Goal: Answer question/provide support

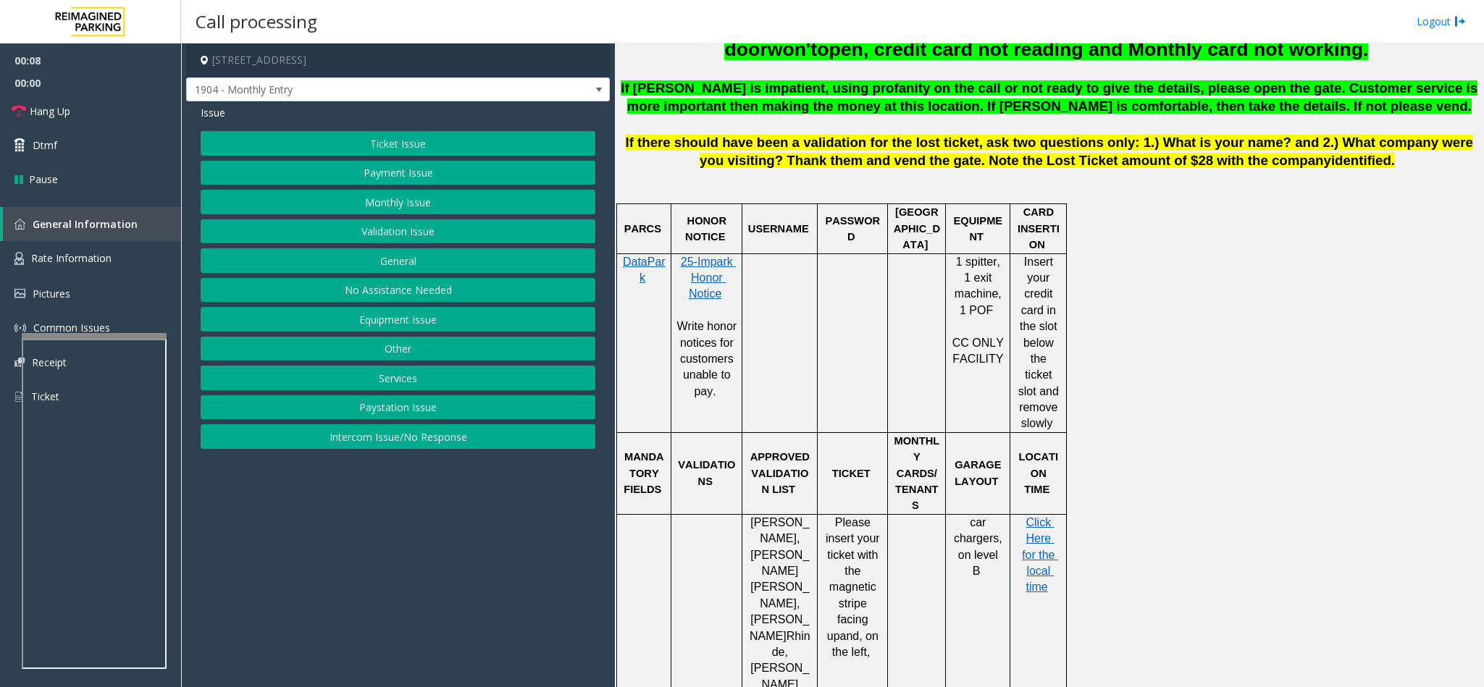
scroll to position [869, 0]
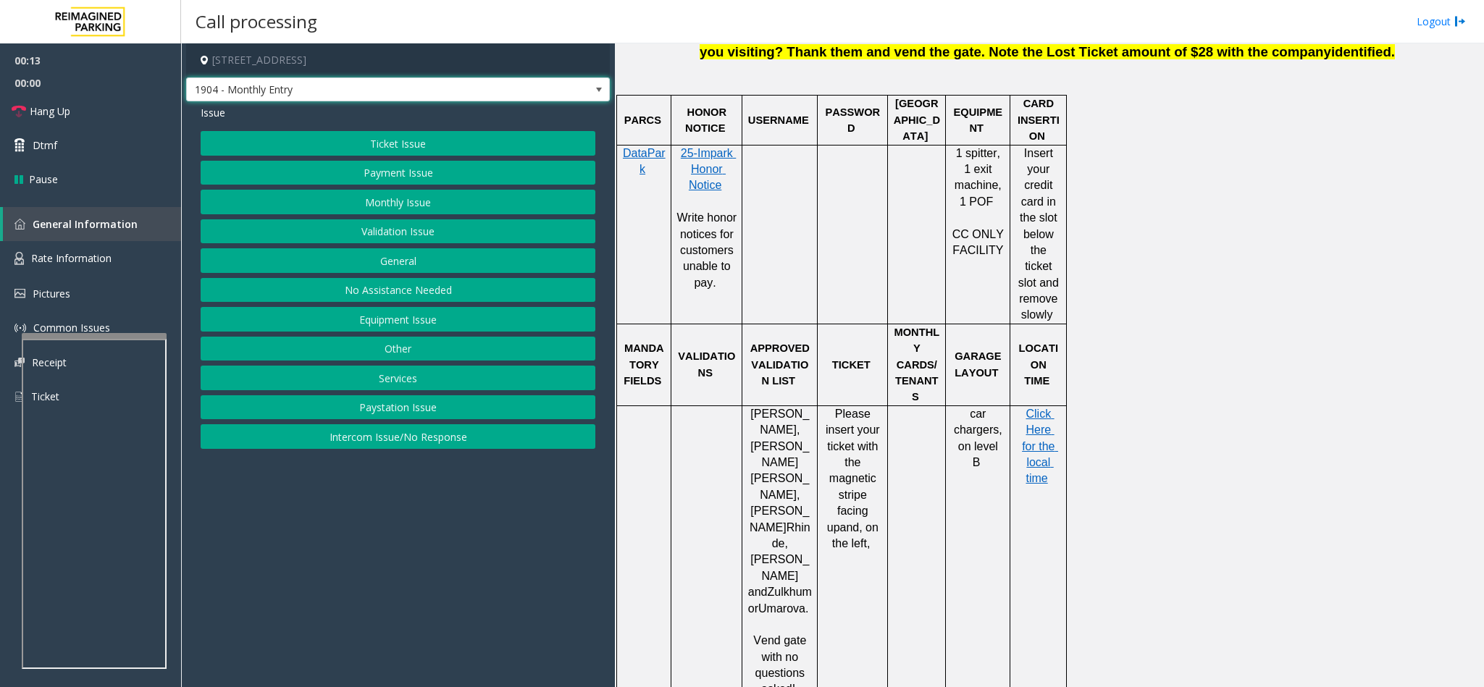
click at [324, 98] on span "1904 - Monthly Entry" at bounding box center [356, 89] width 338 height 23
click at [755, 441] on p "[PERSON_NAME], [PERSON_NAME] , [PERSON_NAME] and [PERSON_NAME]." at bounding box center [779, 519] width 64 height 227
click at [304, 315] on button "Equipment Issue" at bounding box center [398, 319] width 395 height 25
click at [366, 269] on button "Gate / Door Won't Open" at bounding box center [398, 260] width 395 height 25
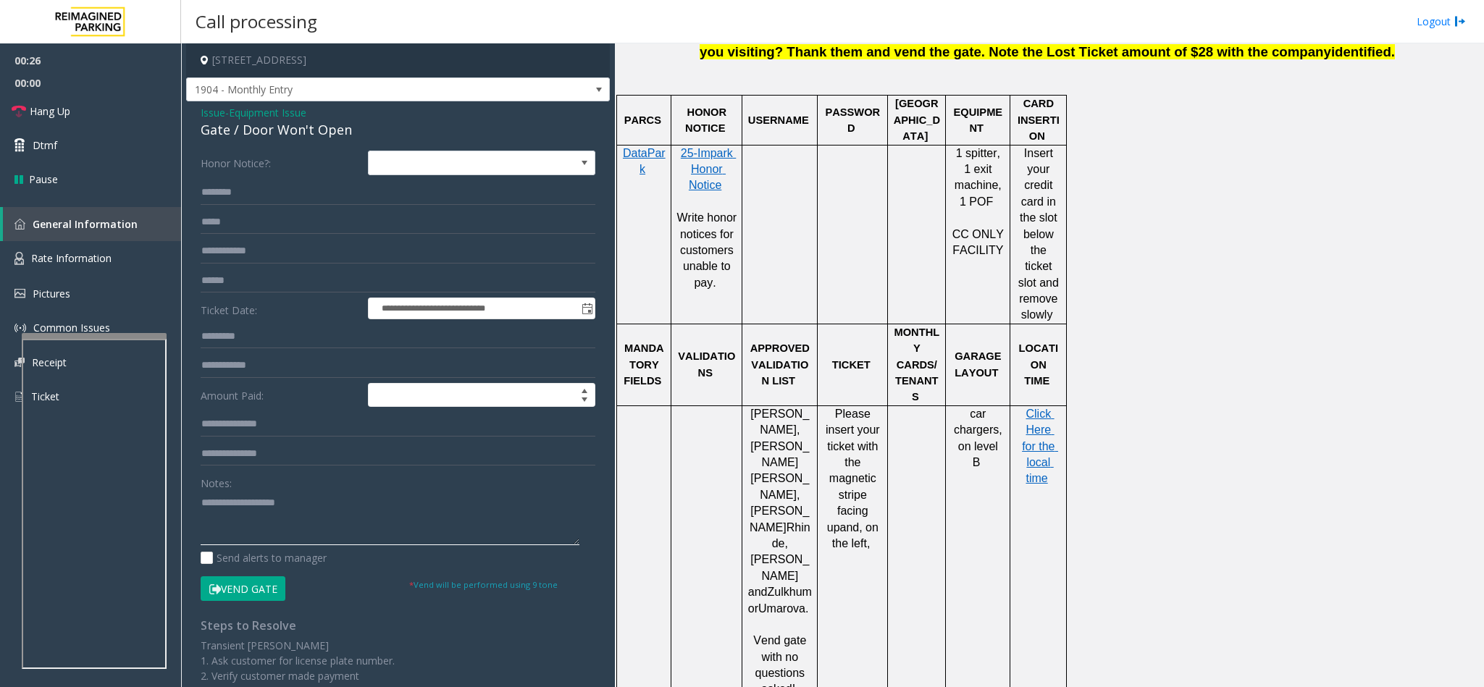
click at [207, 500] on textarea at bounding box center [390, 518] width 379 height 54
click at [109, 252] on span "Rate Information" at bounding box center [71, 258] width 80 height 14
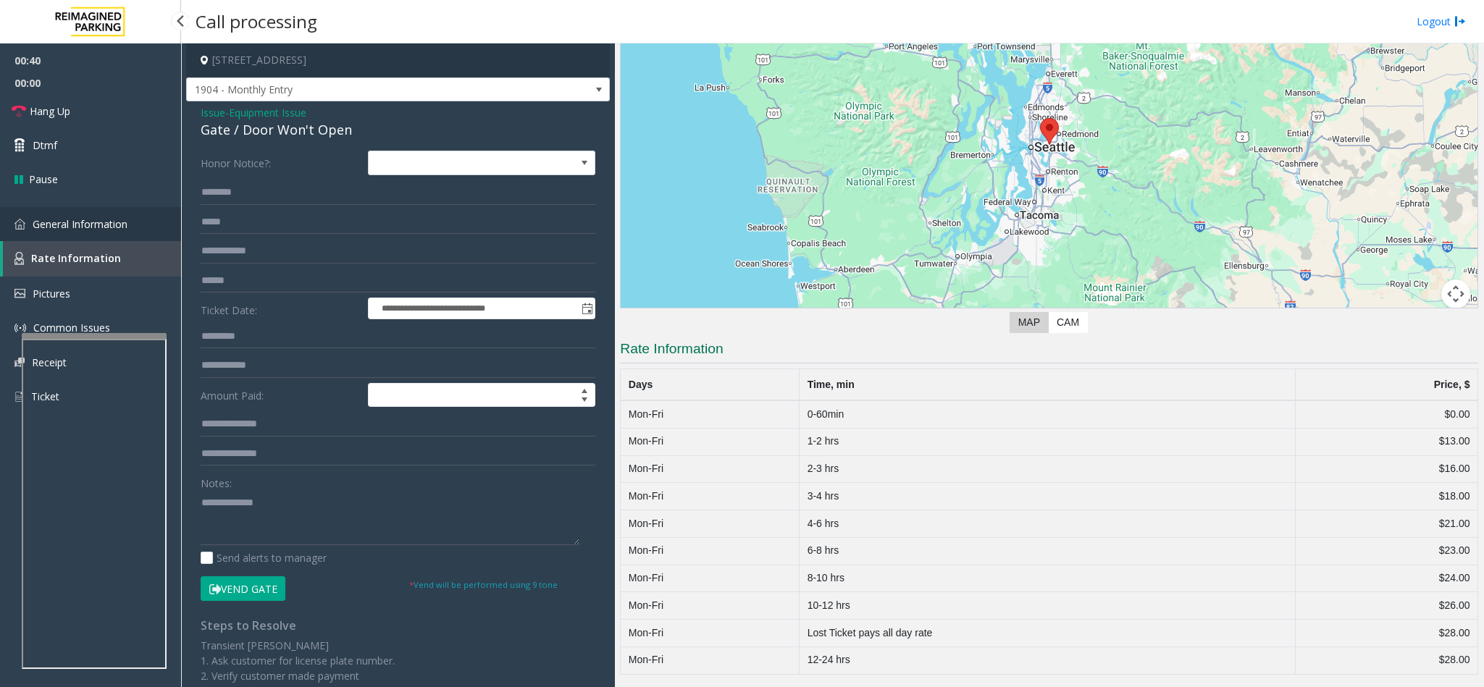
click at [104, 226] on span "General Information" at bounding box center [80, 224] width 95 height 14
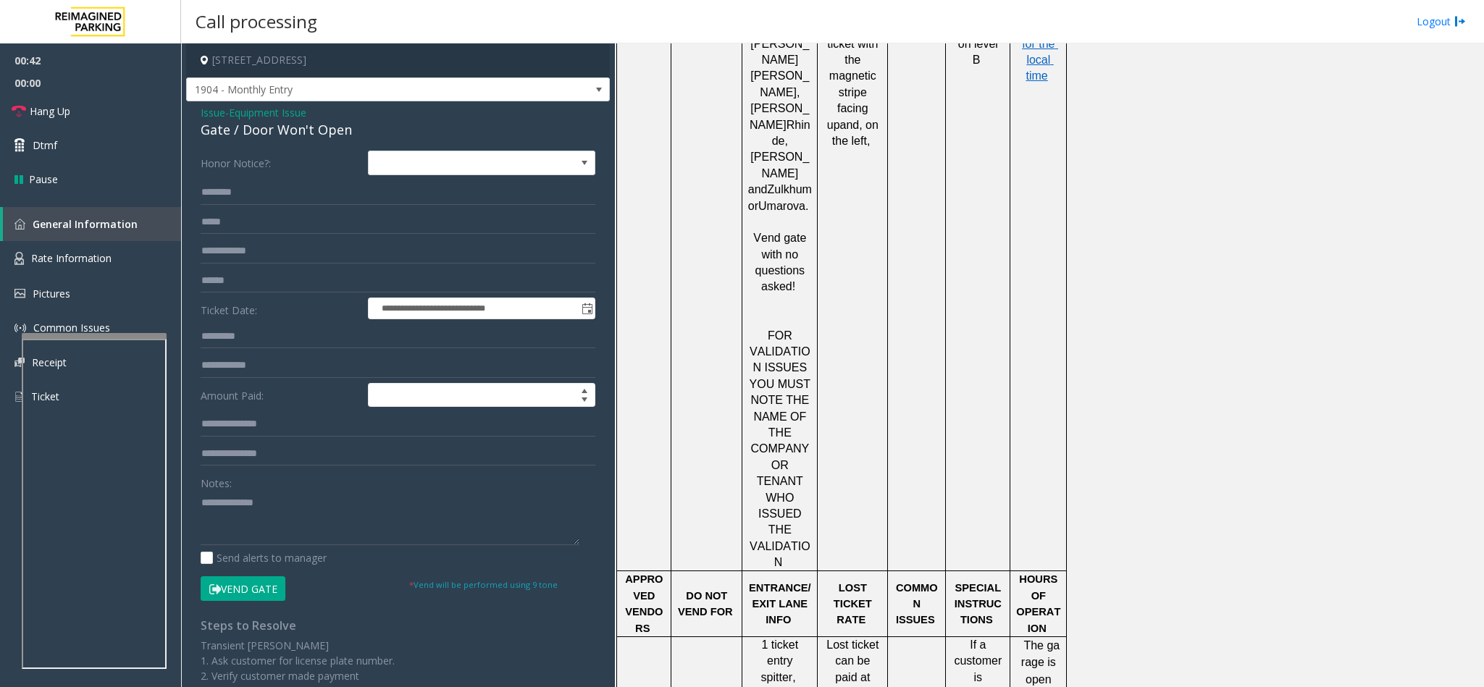
scroll to position [1086, 0]
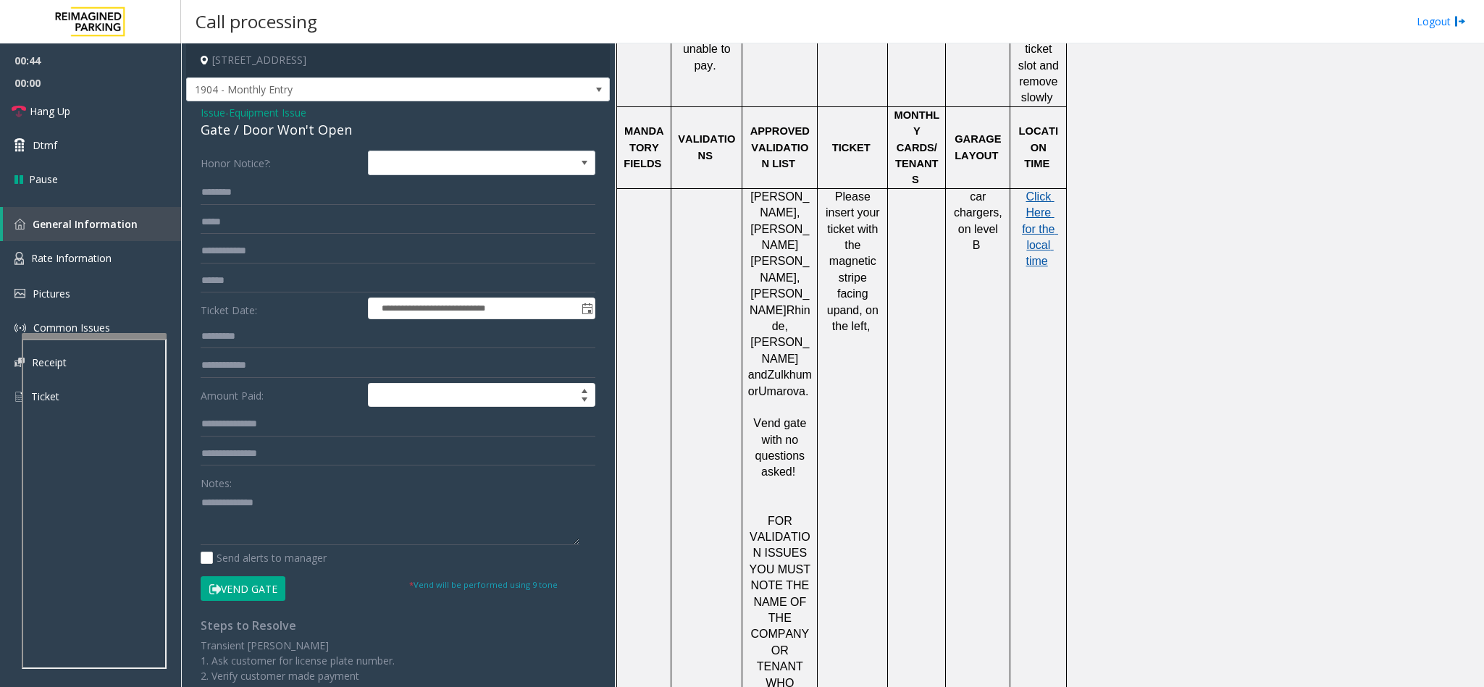
click at [1028, 190] on span "Click Here for the local time" at bounding box center [1040, 228] width 36 height 77
click at [94, 104] on link "Hang Up" at bounding box center [90, 111] width 181 height 34
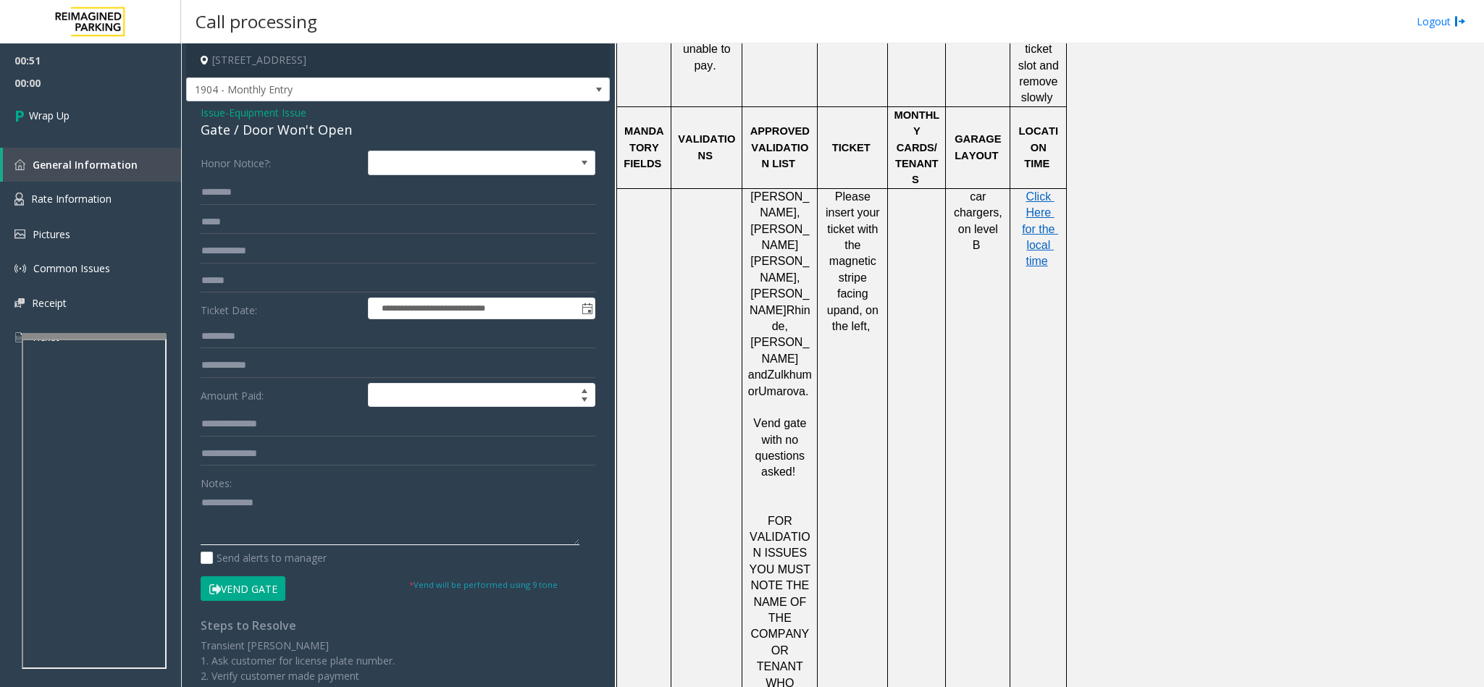
click at [283, 493] on textarea at bounding box center [390, 518] width 379 height 54
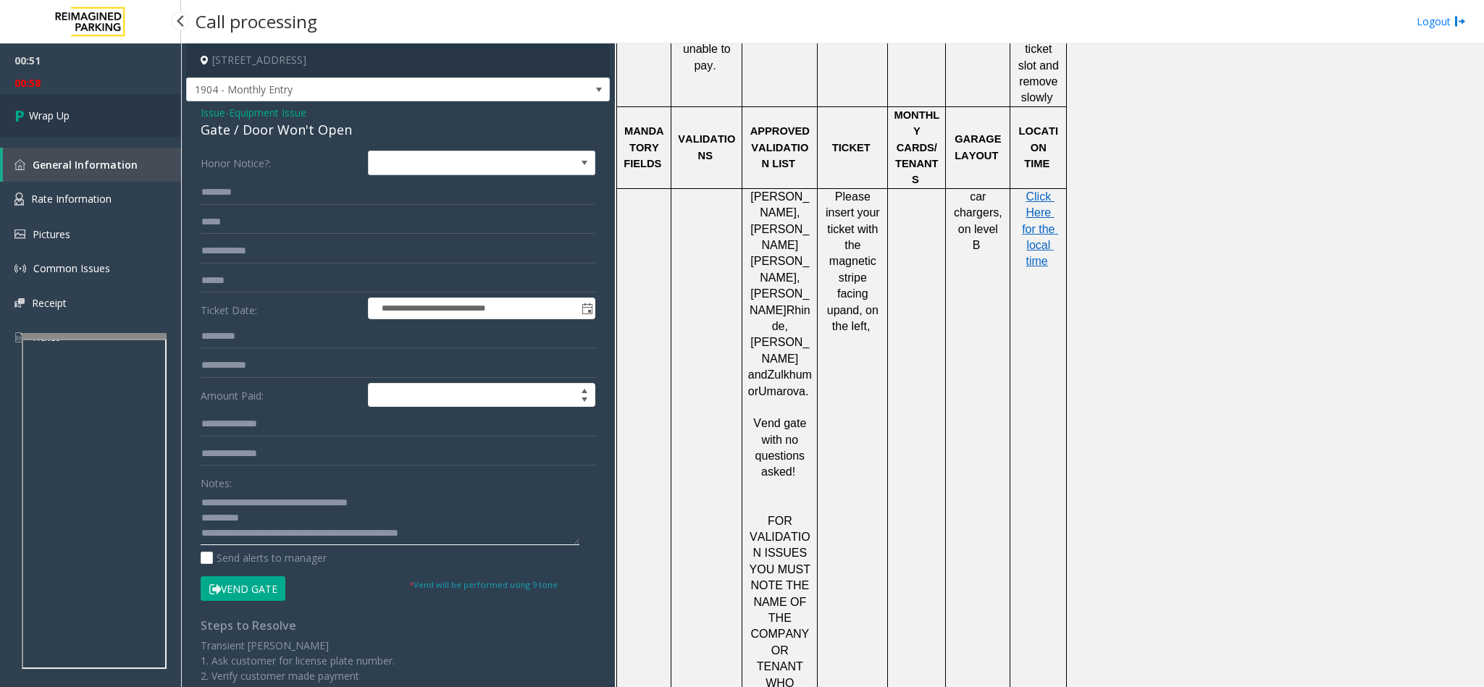
type textarea "**********"
click at [66, 124] on link "Wrap Up" at bounding box center [90, 115] width 181 height 43
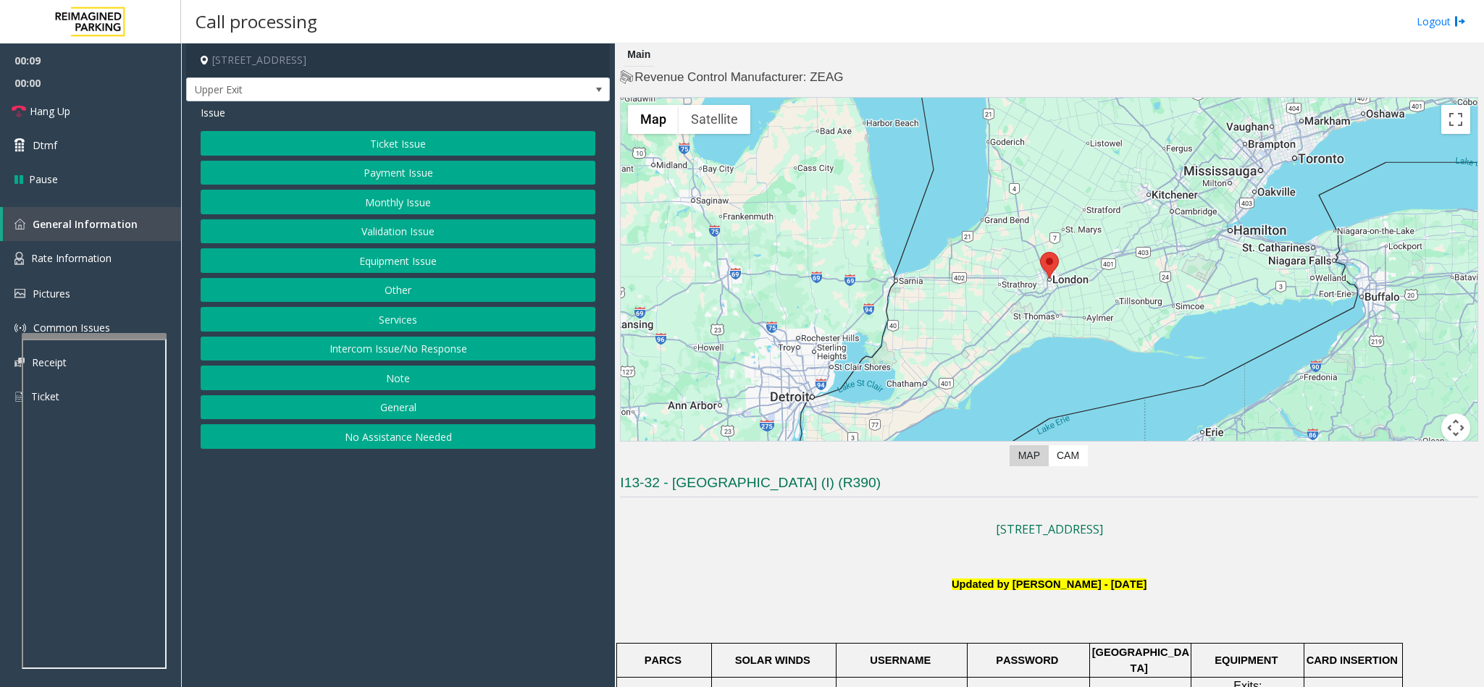
click at [424, 352] on button "Intercom Issue/No Response" at bounding box center [398, 349] width 395 height 25
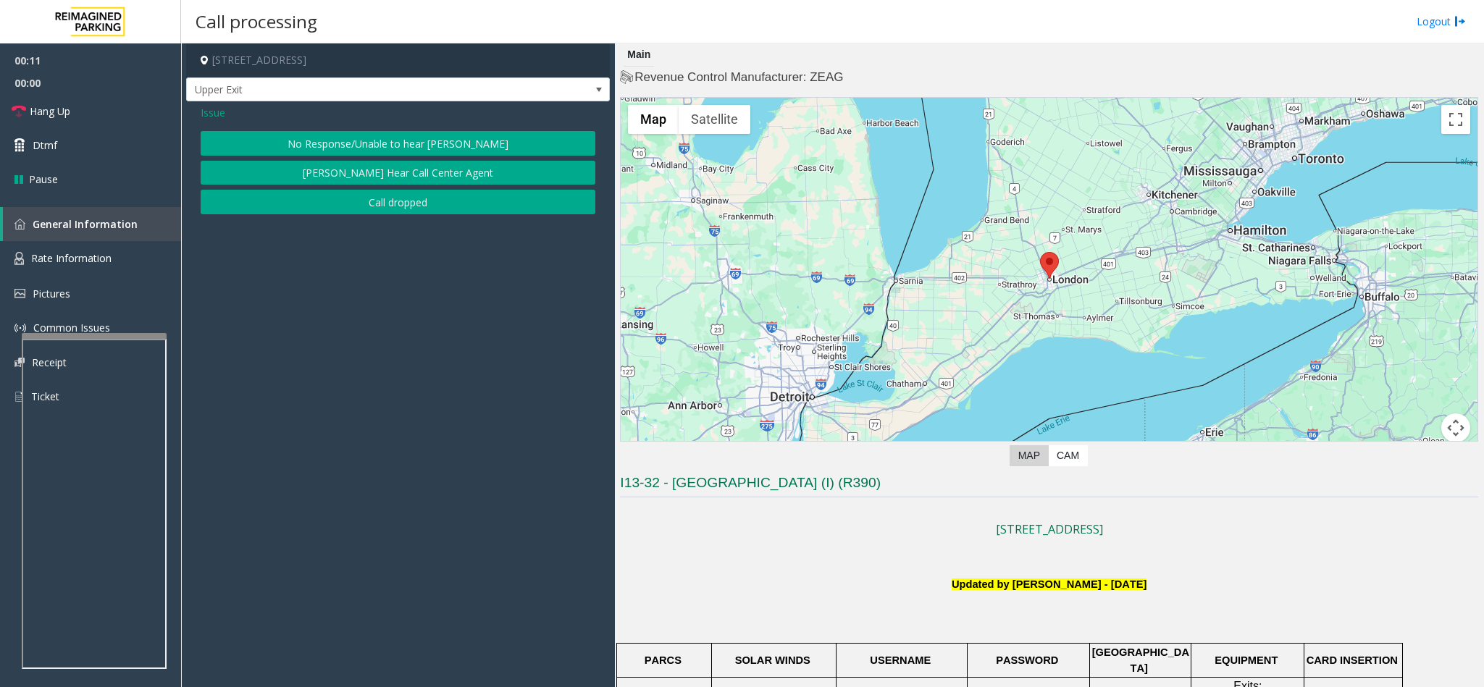
click at [306, 143] on button "No Response/Unable to hear [PERSON_NAME]" at bounding box center [398, 143] width 395 height 25
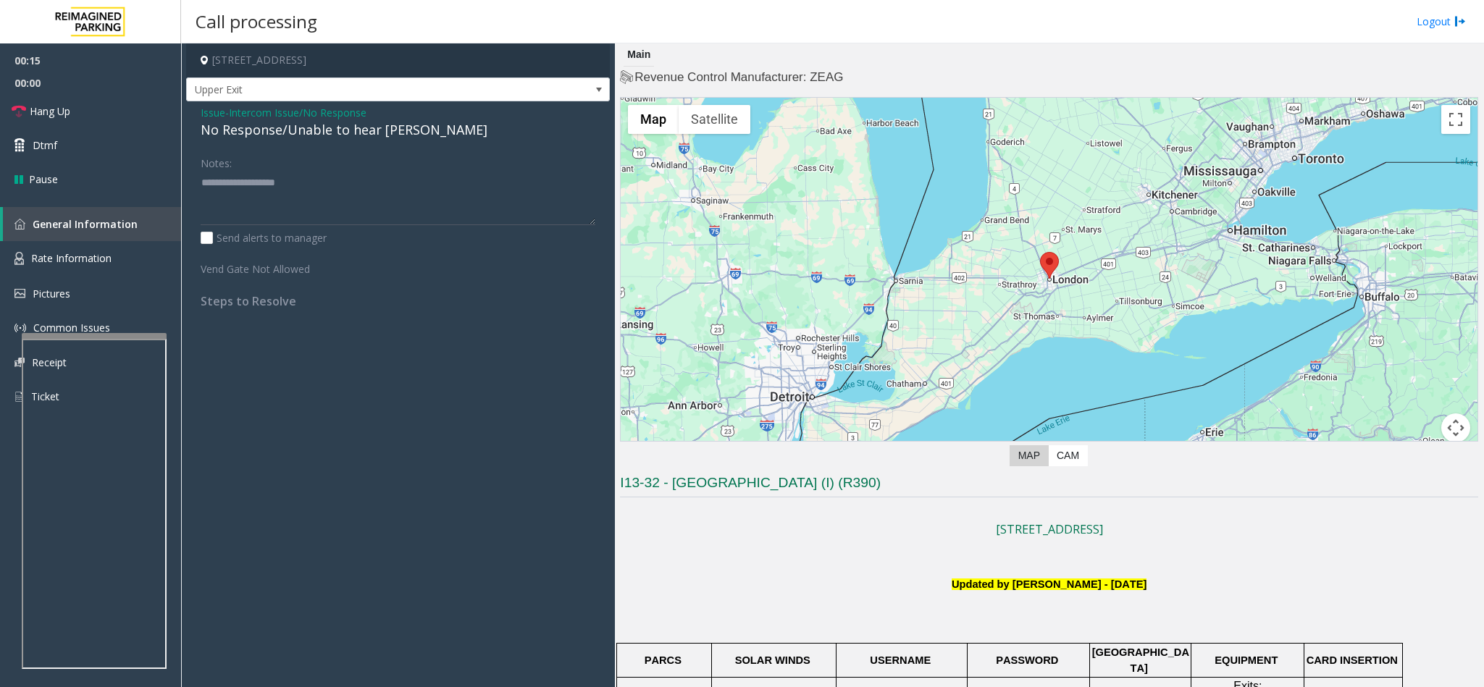
click at [294, 133] on div "No Response/Unable to hear [PERSON_NAME]" at bounding box center [398, 130] width 395 height 20
click at [282, 133] on div "No Response/Unable to hear [PERSON_NAME]" at bounding box center [398, 130] width 395 height 20
click at [281, 133] on div "No Response/Unable to hear [PERSON_NAME]" at bounding box center [398, 130] width 395 height 20
click at [278, 135] on div "No Response/Unable to hear [PERSON_NAME]" at bounding box center [398, 130] width 395 height 20
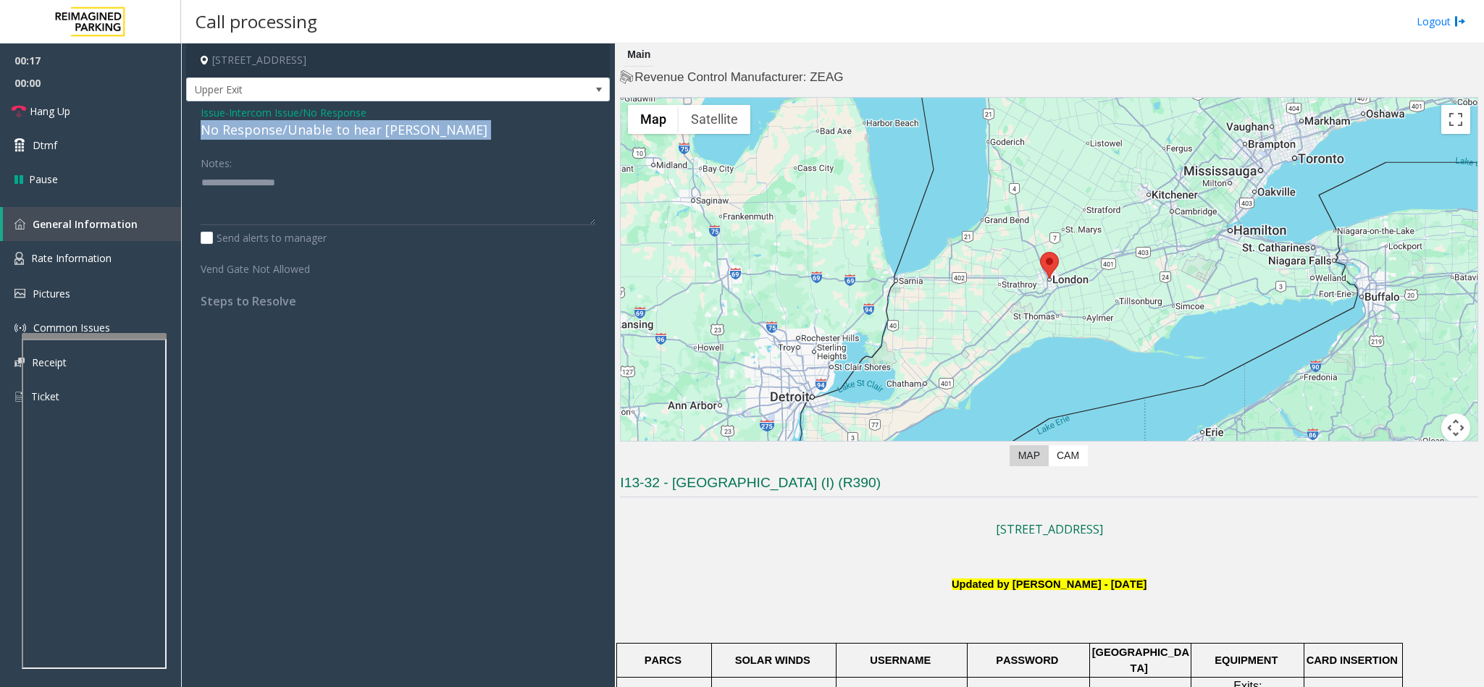
click at [278, 135] on div "No Response/Unable to hear [PERSON_NAME]" at bounding box center [398, 130] width 395 height 20
click at [276, 125] on div "No Response/Unable to hear [PERSON_NAME]" at bounding box center [398, 130] width 395 height 20
click at [274, 124] on div "No Response/Unable to hear [PERSON_NAME]" at bounding box center [398, 130] width 395 height 20
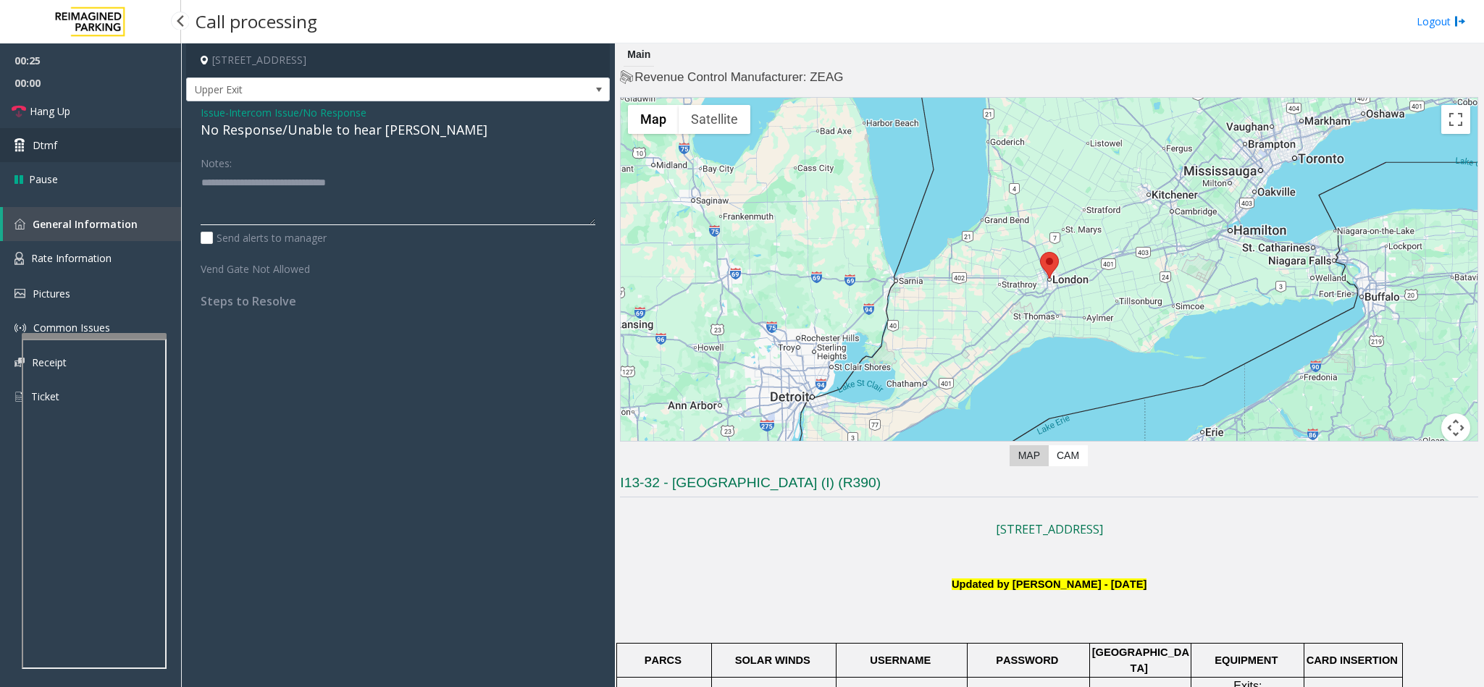
type textarea "**********"
click at [107, 128] on link "Dtmf" at bounding box center [90, 145] width 181 height 34
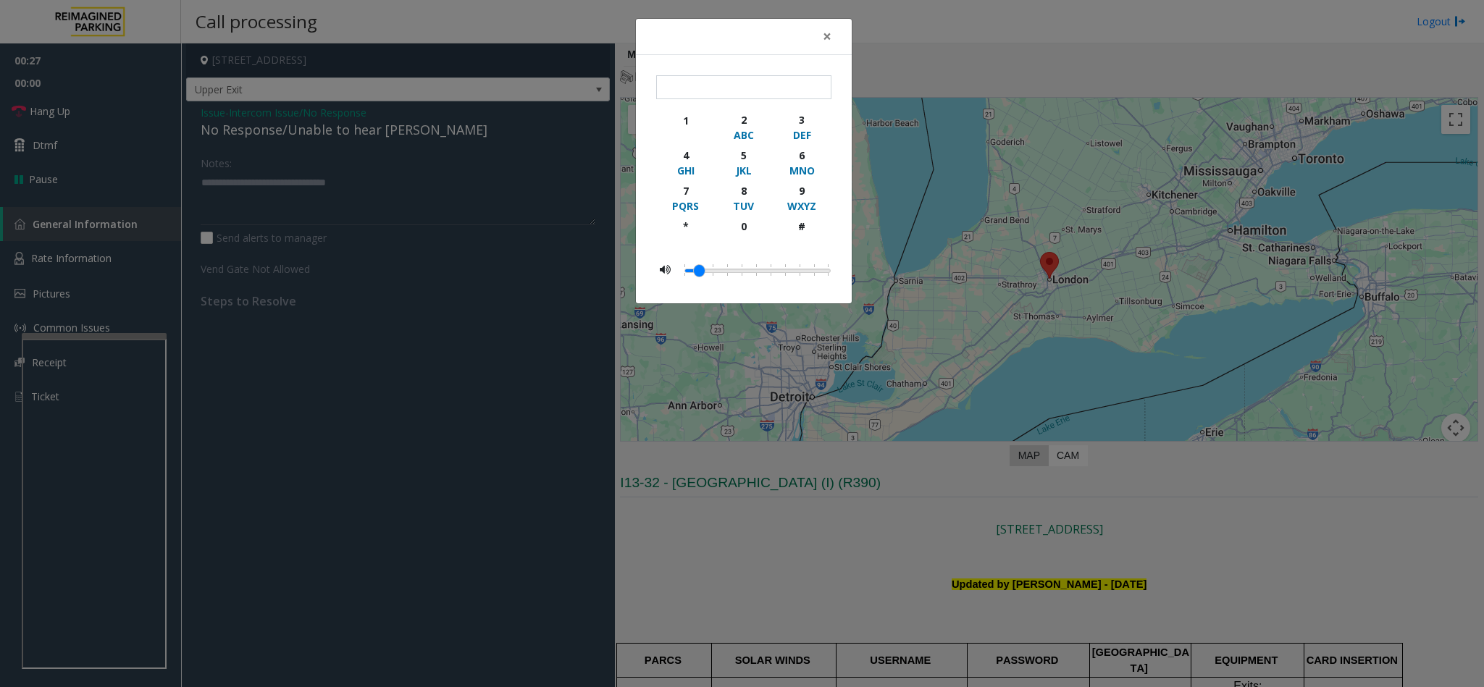
drag, startPoint x: 107, startPoint y: 127, endPoint x: 100, endPoint y: 128, distance: 7.4
click at [101, 128] on div "× 1 2 ABC 3 DEF 4 GHI 5 JKL 6 MNO 7 PQRS 8 TUV 9 WXYZ * 0 #" at bounding box center [742, 343] width 1484 height 687
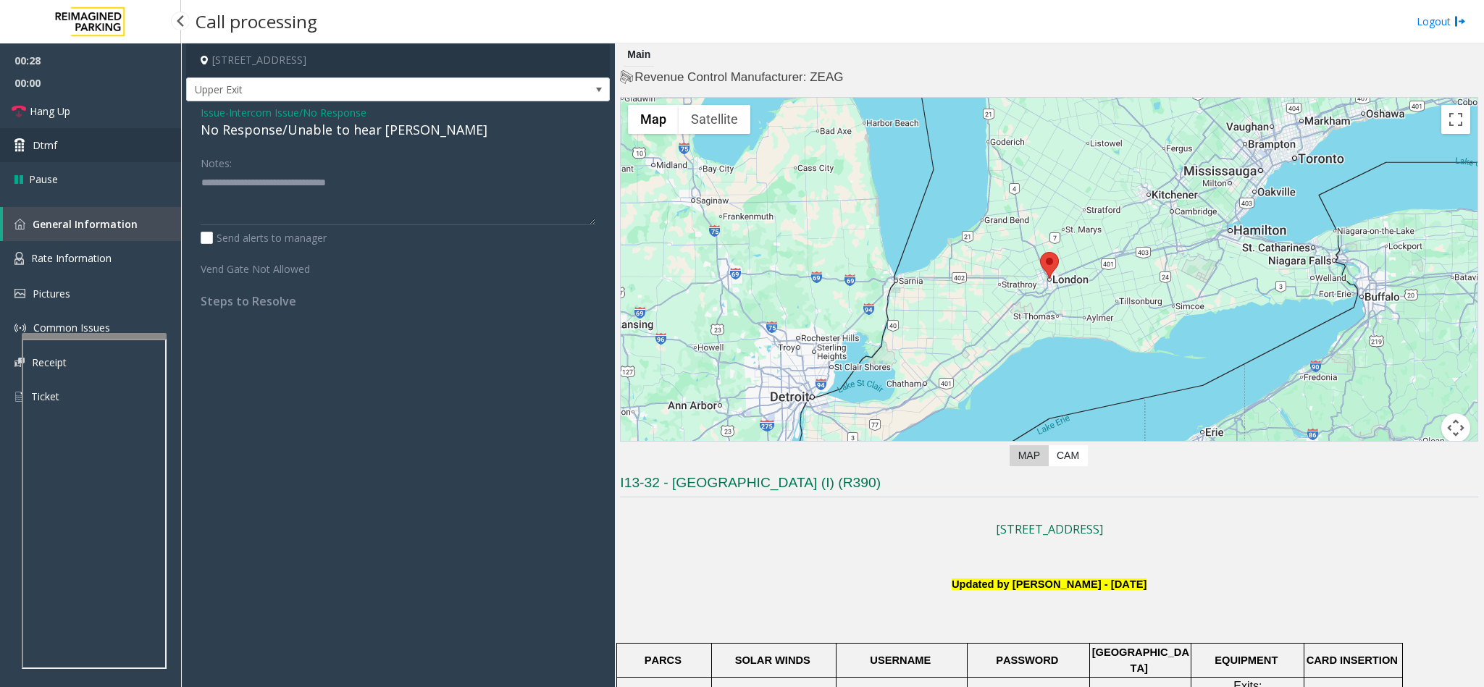
click at [100, 128] on link "Dtmf" at bounding box center [90, 145] width 181 height 34
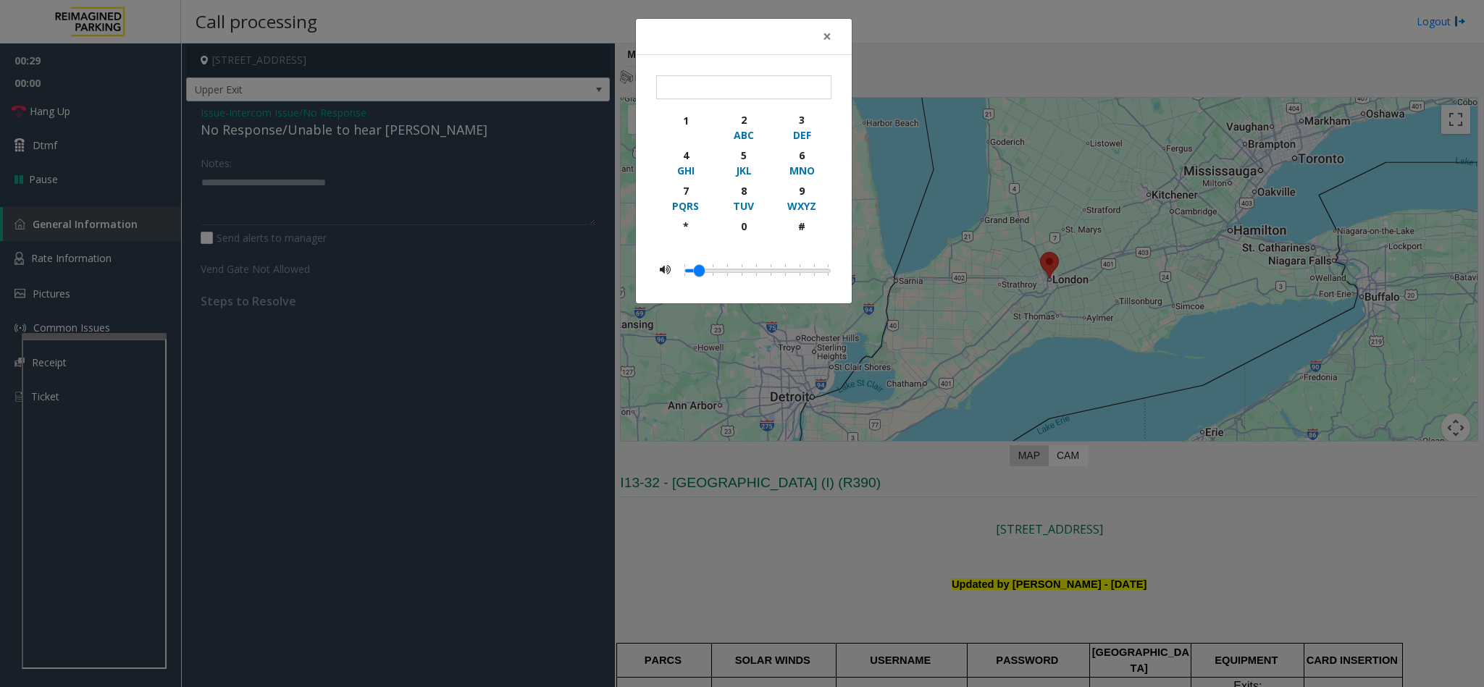
drag, startPoint x: 83, startPoint y: 74, endPoint x: 79, endPoint y: 83, distance: 9.7
click at [79, 83] on div "× 1 2 ABC 3 DEF 4 GHI 5 JKL 6 MNO 7 PQRS 8 TUV 9 WXYZ * 0 #" at bounding box center [742, 343] width 1484 height 687
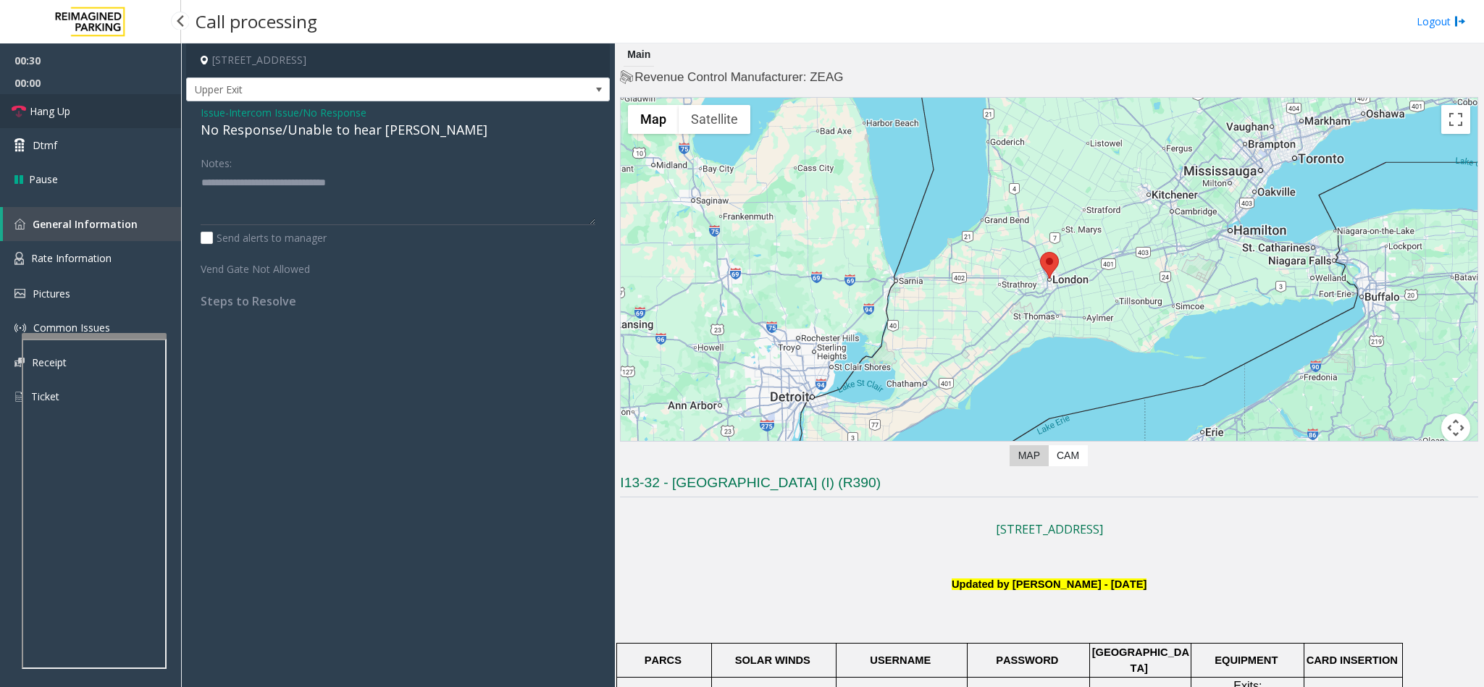
click at [77, 102] on link "Hang Up" at bounding box center [90, 111] width 181 height 34
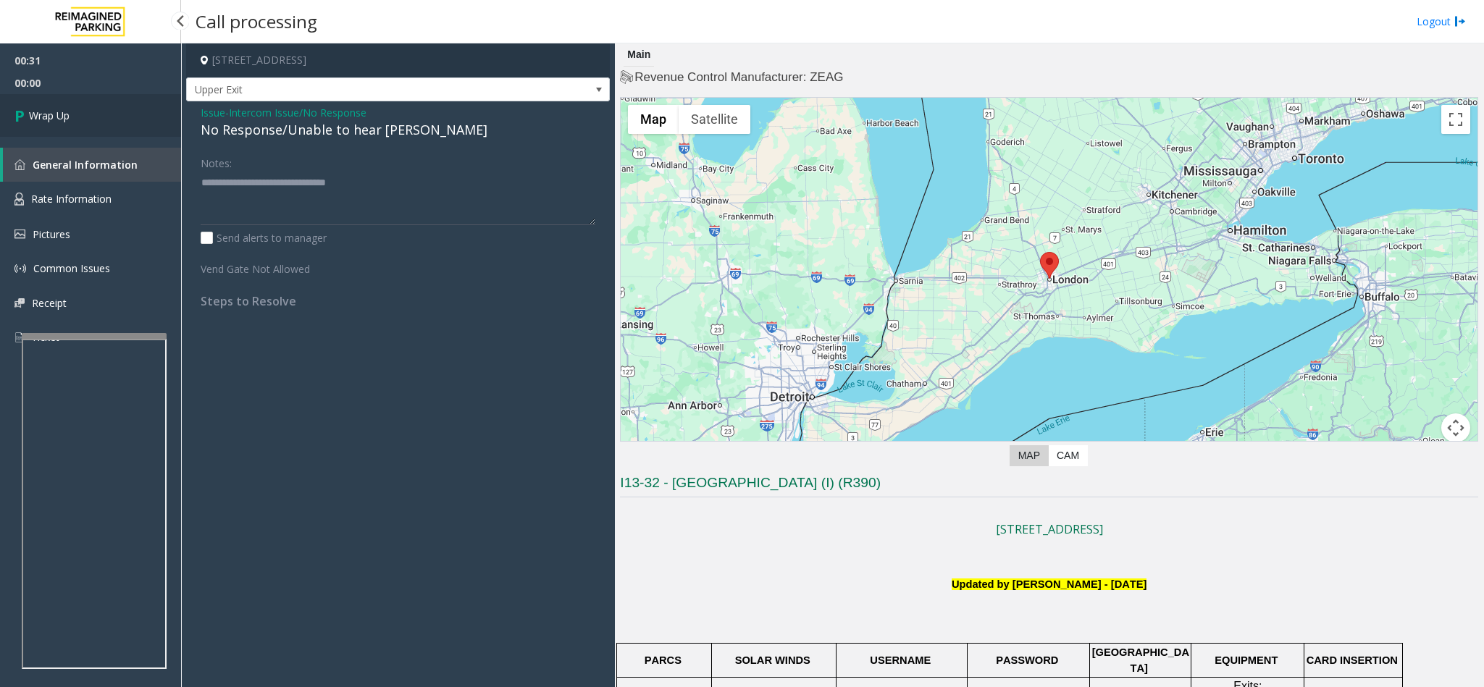
click at [76, 104] on link "Wrap Up" at bounding box center [90, 115] width 181 height 43
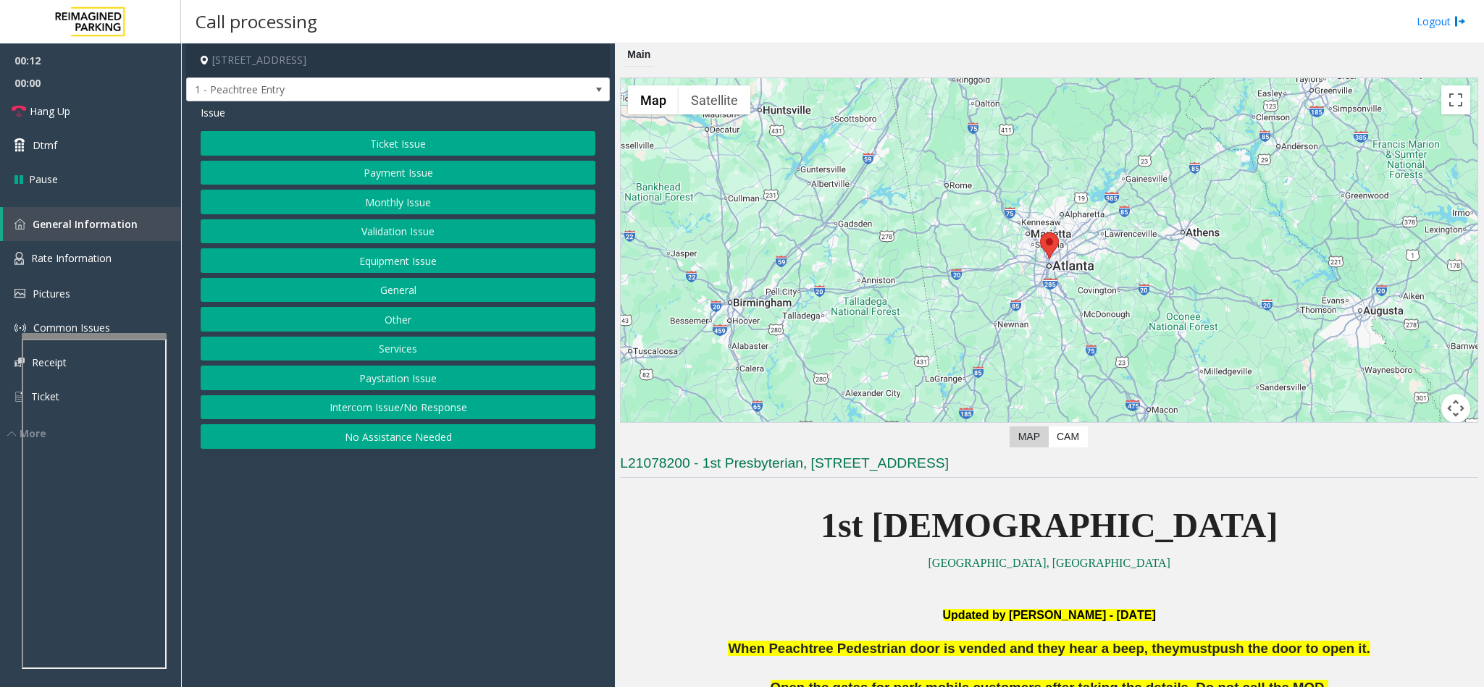
click at [332, 398] on div "Ticket Issue Payment Issue Monthly Issue Validation Issue Equipment Issue Gener…" at bounding box center [398, 290] width 395 height 318
click at [346, 420] on button "Intercom Issue/No Response" at bounding box center [398, 407] width 395 height 25
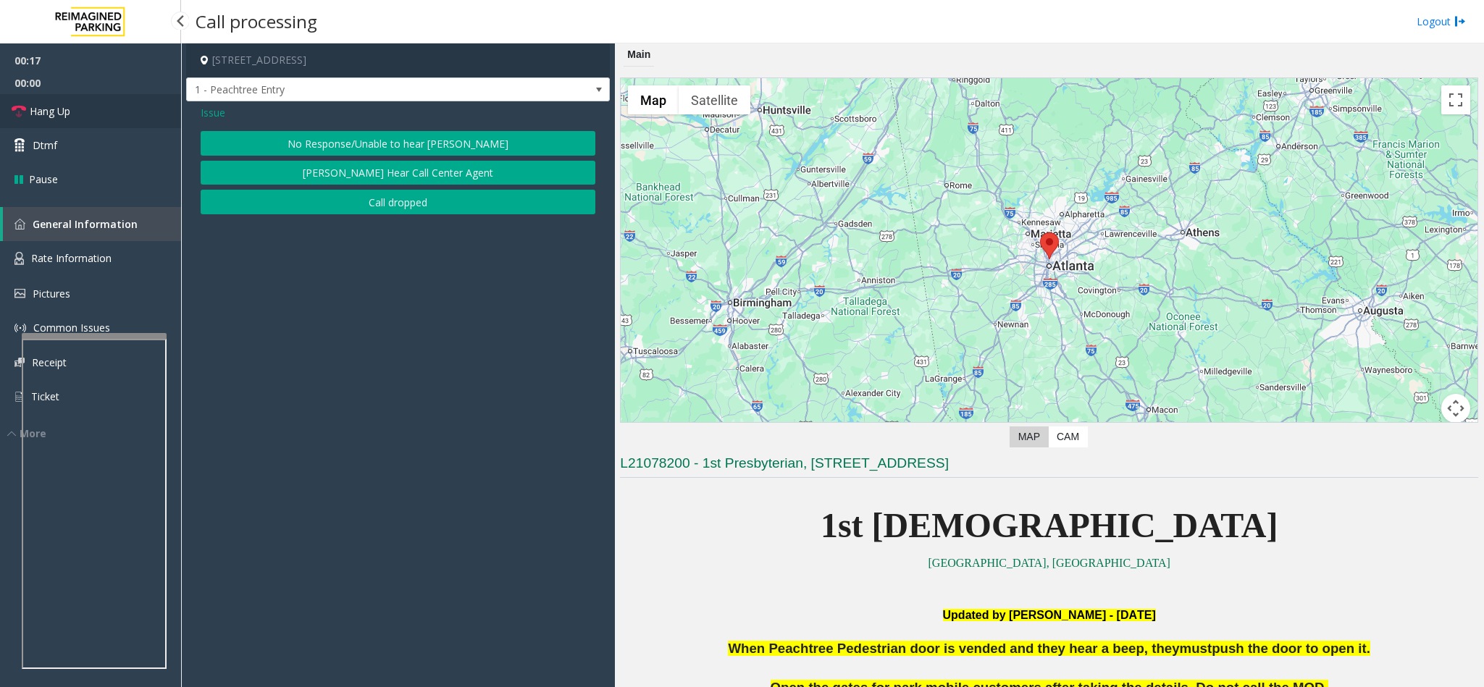
click at [89, 112] on link "Hang Up" at bounding box center [90, 111] width 181 height 34
click at [314, 146] on button "No Response/Unable to hear [PERSON_NAME]" at bounding box center [398, 143] width 395 height 25
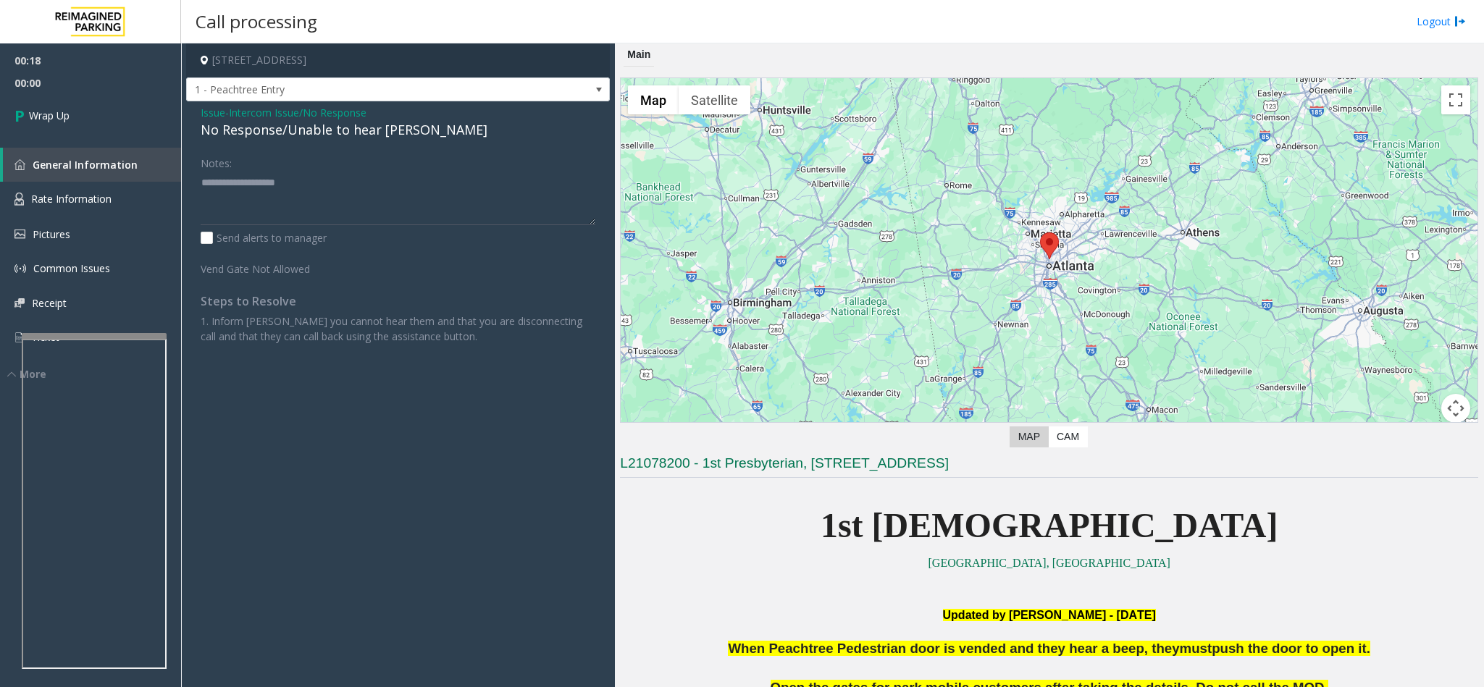
click at [272, 129] on div "No Response/Unable to hear [PERSON_NAME]" at bounding box center [398, 130] width 395 height 20
type textarea "**********"
click at [142, 119] on link "Wrap Up" at bounding box center [90, 115] width 181 height 43
